Goal: Task Accomplishment & Management: Manage account settings

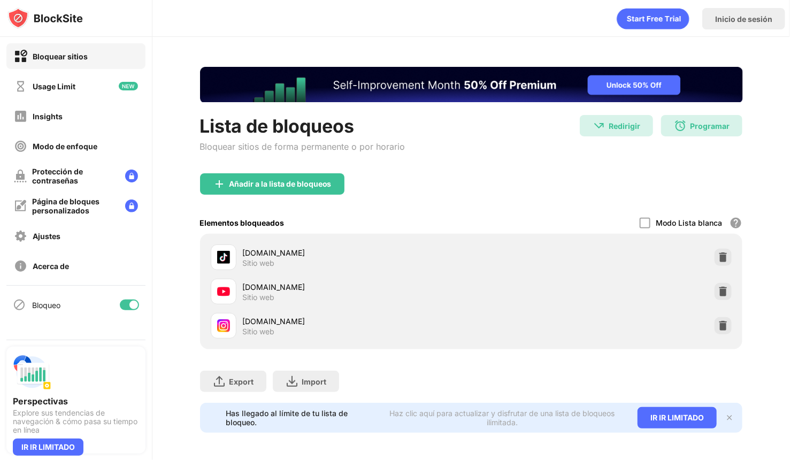
click at [719, 332] on div at bounding box center [723, 325] width 17 height 17
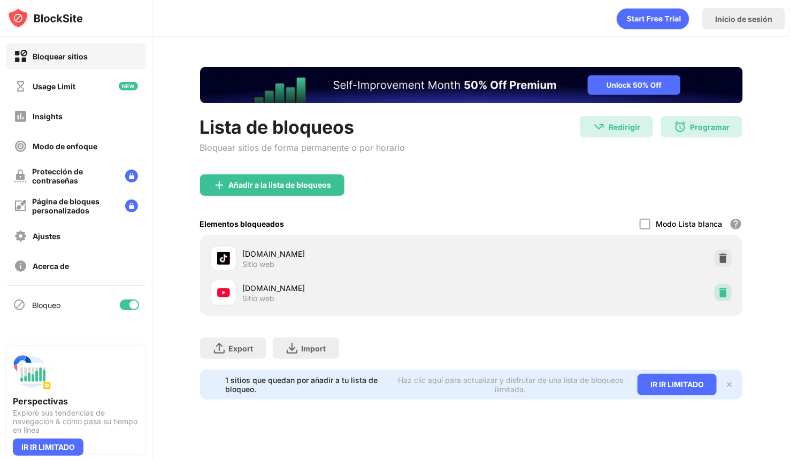
click at [732, 290] on div at bounding box center [723, 292] width 17 height 17
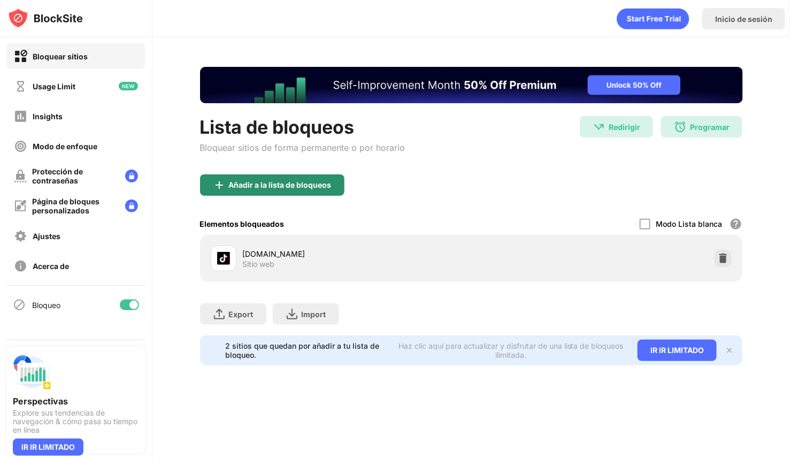
click at [328, 182] on div "Añadir a la lista de bloqueos" at bounding box center [280, 185] width 103 height 9
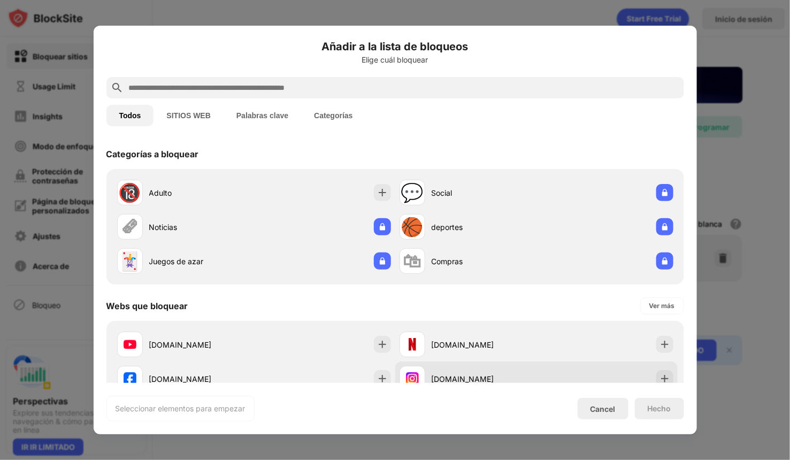
click at [475, 370] on div "[DOMAIN_NAME]" at bounding box center [468, 379] width 137 height 26
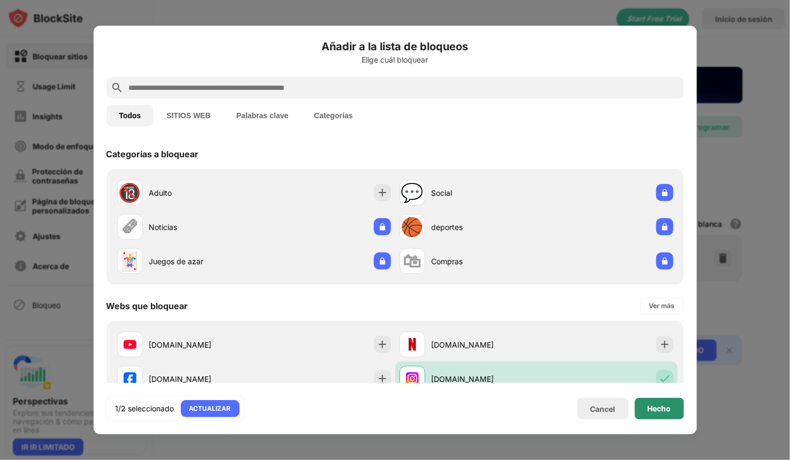
click at [658, 412] on div "Hecho" at bounding box center [660, 409] width 24 height 9
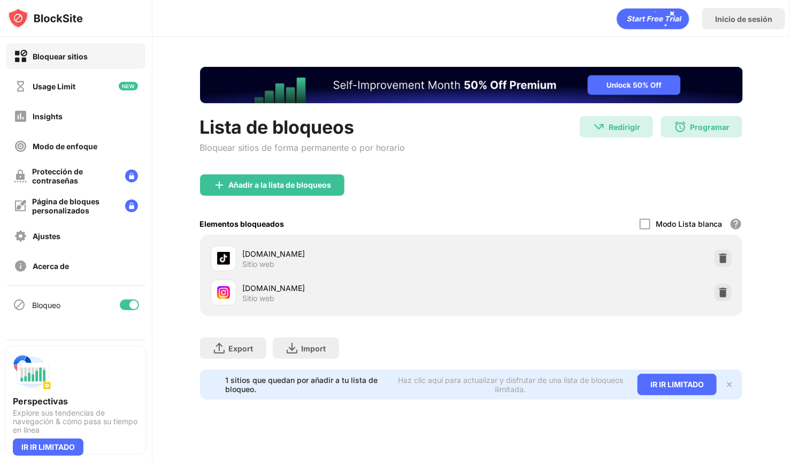
click at [732, 388] on img at bounding box center [730, 384] width 9 height 9
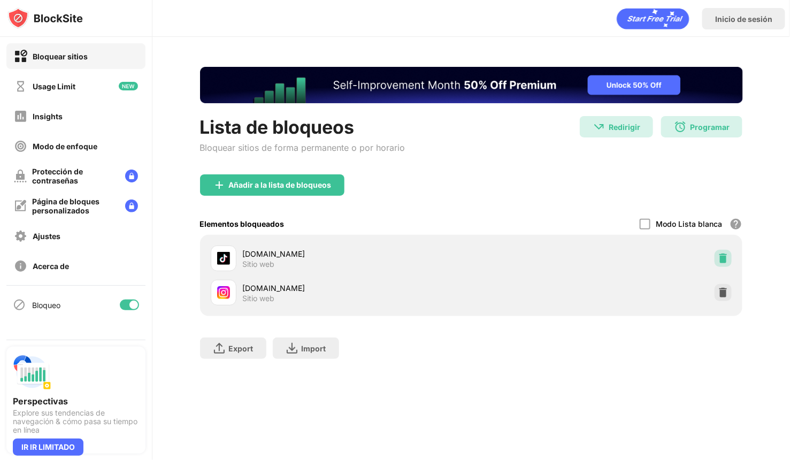
click at [729, 264] on div at bounding box center [723, 258] width 17 height 17
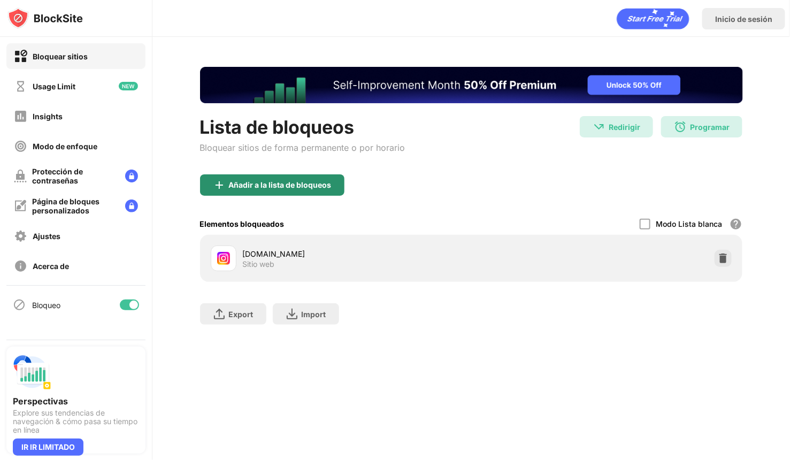
click at [271, 181] on div "Añadir a la lista de bloqueos" at bounding box center [280, 185] width 103 height 9
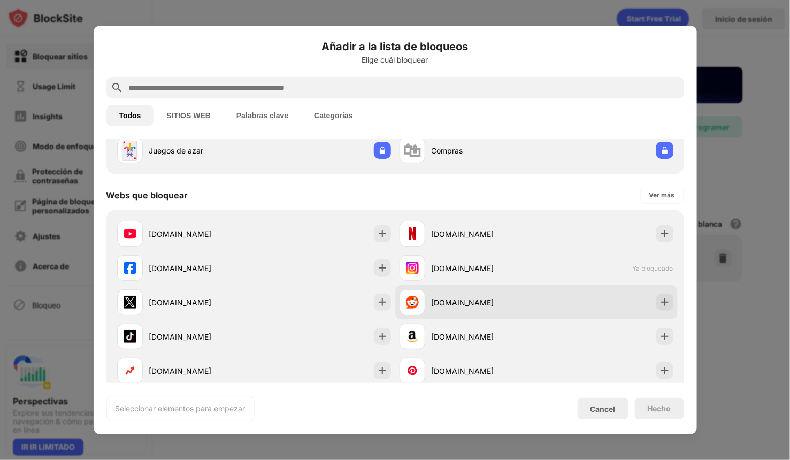
scroll to position [134, 0]
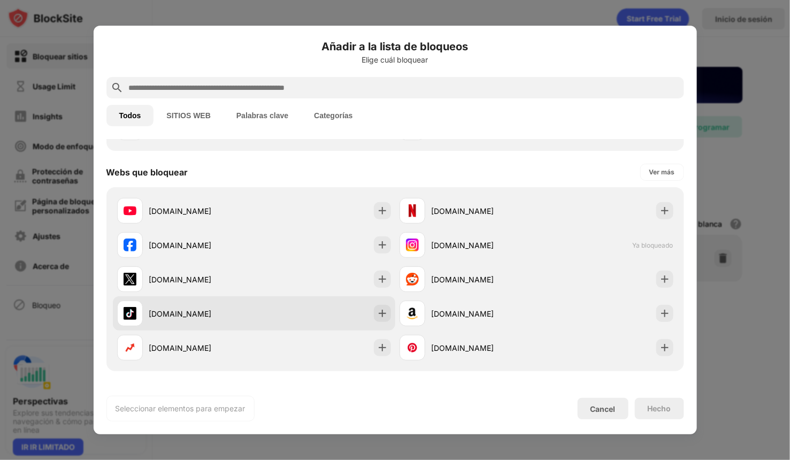
click at [327, 313] on div "[DOMAIN_NAME]" at bounding box center [254, 313] width 283 height 34
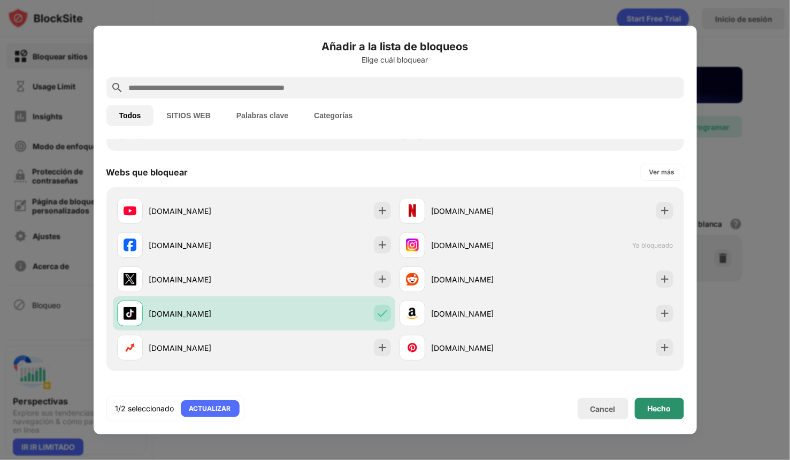
click at [666, 402] on div "Hecho" at bounding box center [659, 408] width 49 height 21
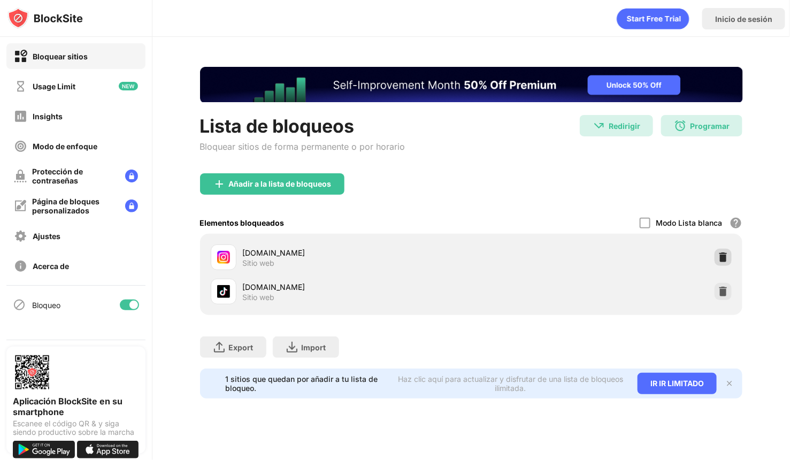
click at [721, 260] on img at bounding box center [723, 257] width 11 height 11
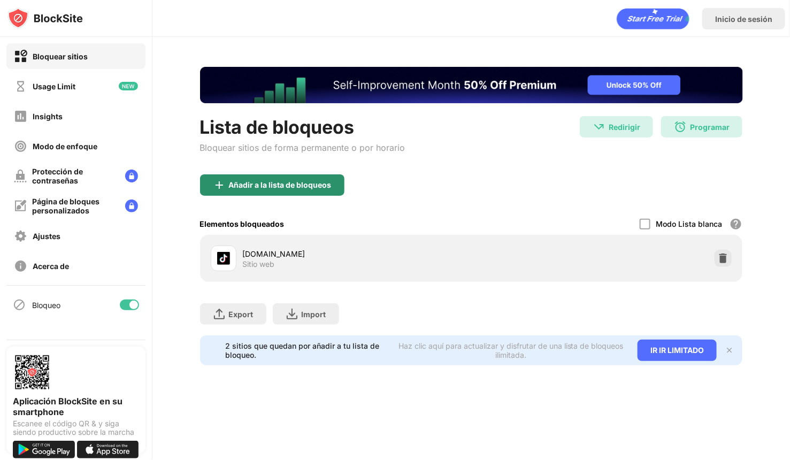
click at [265, 181] on div "Añadir a la lista de bloqueos" at bounding box center [280, 185] width 103 height 9
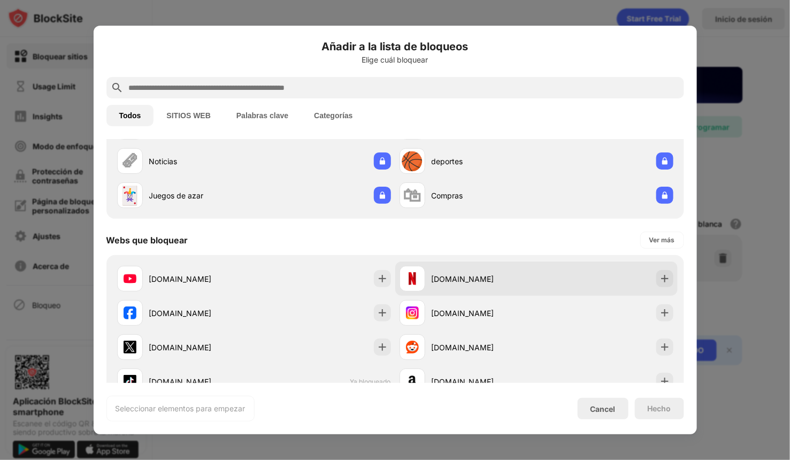
scroll to position [67, 0]
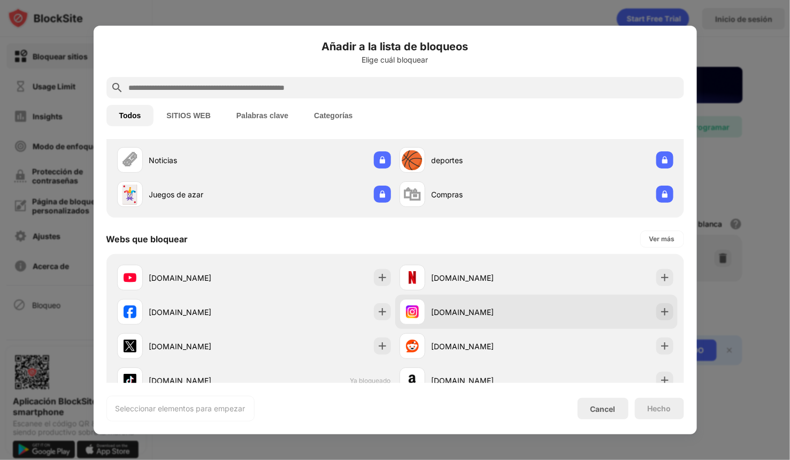
click at [491, 309] on div "[DOMAIN_NAME]" at bounding box center [484, 312] width 105 height 11
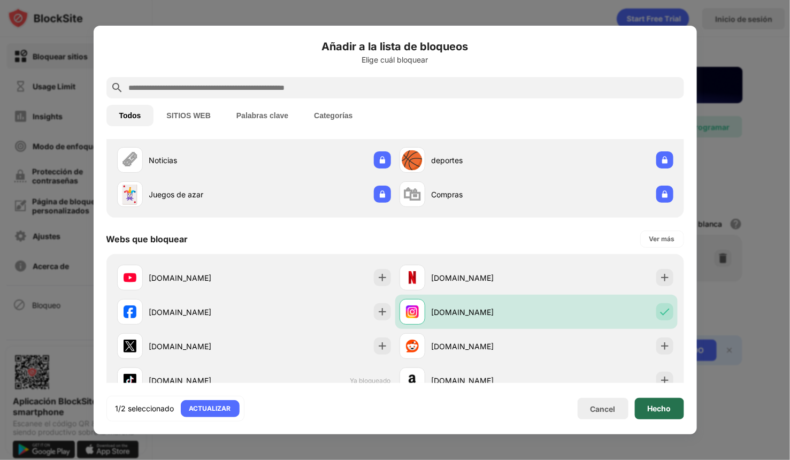
click at [679, 404] on div "Hecho" at bounding box center [659, 408] width 49 height 21
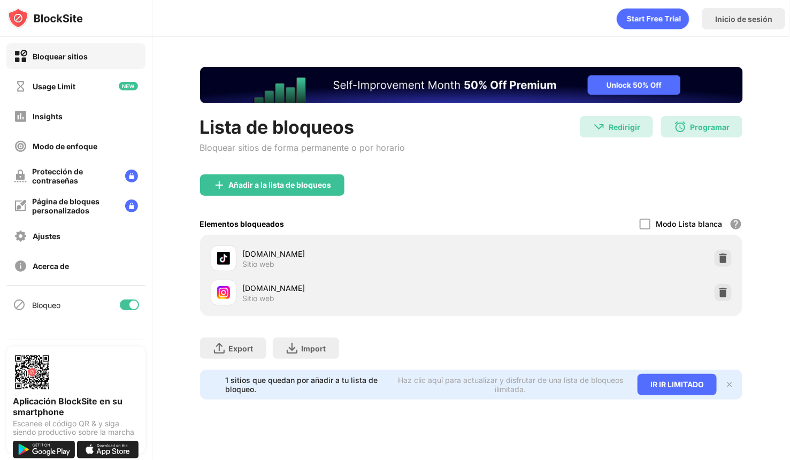
click at [731, 382] on img at bounding box center [730, 384] width 9 height 9
